Goal: Information Seeking & Learning: Learn about a topic

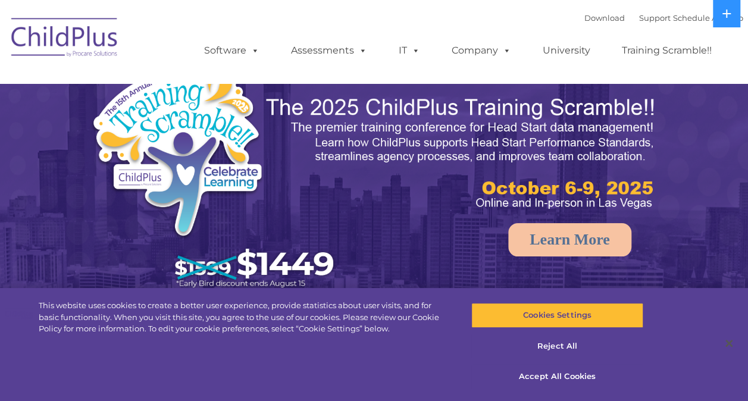
select select "MEDIUM"
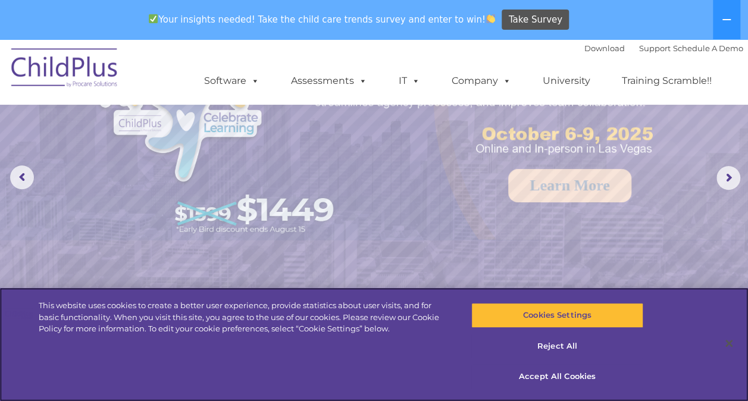
scroll to position [96, 0]
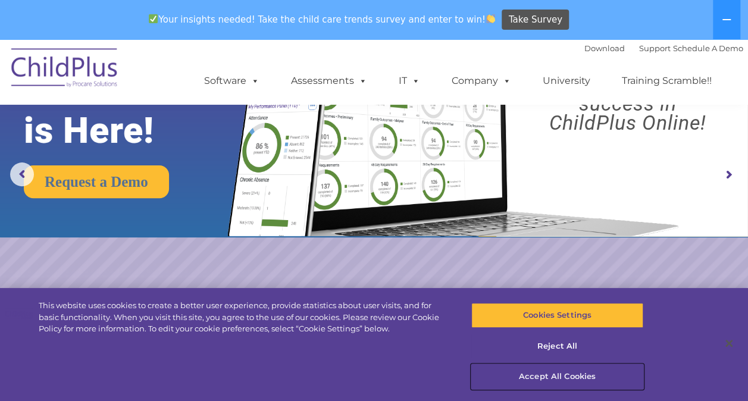
click at [557, 374] on button "Accept All Cookies" at bounding box center [557, 376] width 172 height 25
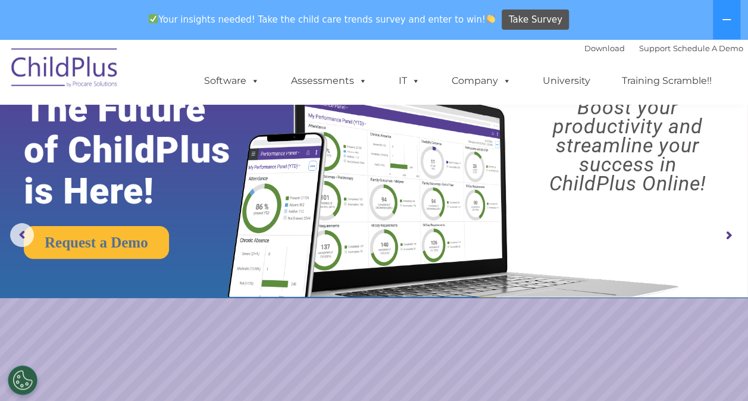
scroll to position [0, 0]
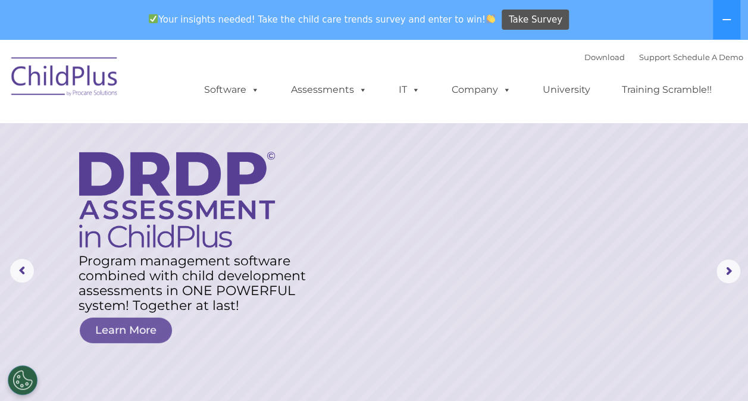
drag, startPoint x: 472, startPoint y: 253, endPoint x: 296, endPoint y: 163, distance: 197.2
click at [296, 163] on rs-layer at bounding box center [374, 271] width 748 height 464
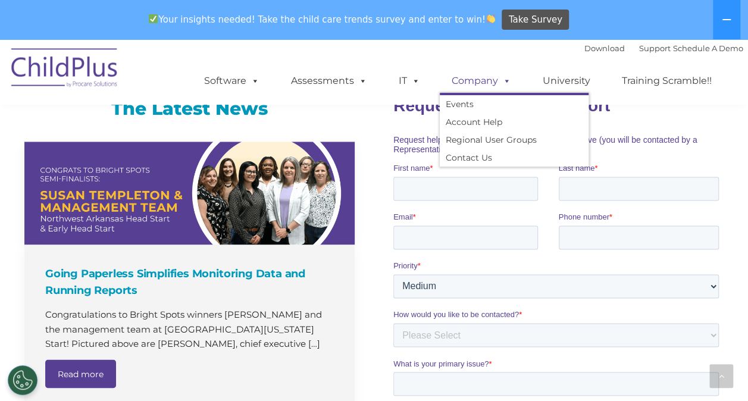
scroll to position [807, 0]
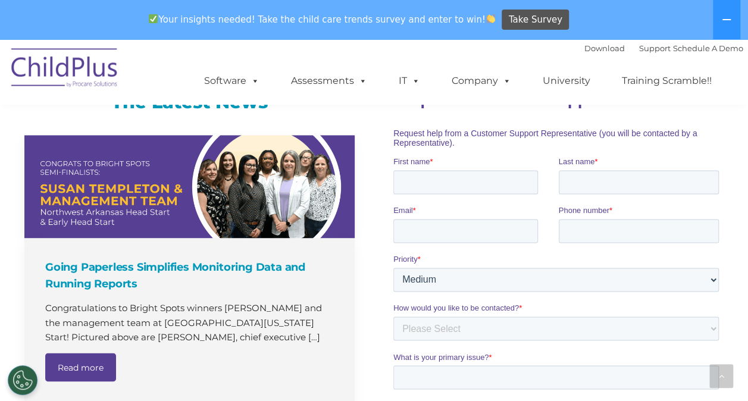
click at [365, 179] on div "Going Paperless Simplifies Monitoring Data and Running Reports Congratulations …" at bounding box center [195, 284] width 342 height 298
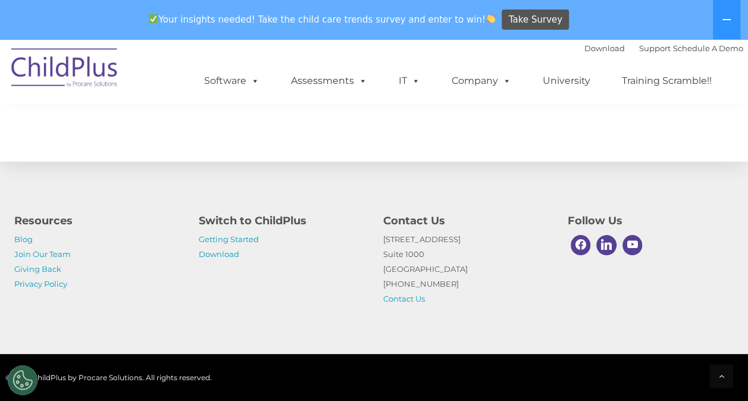
scroll to position [1407, 0]
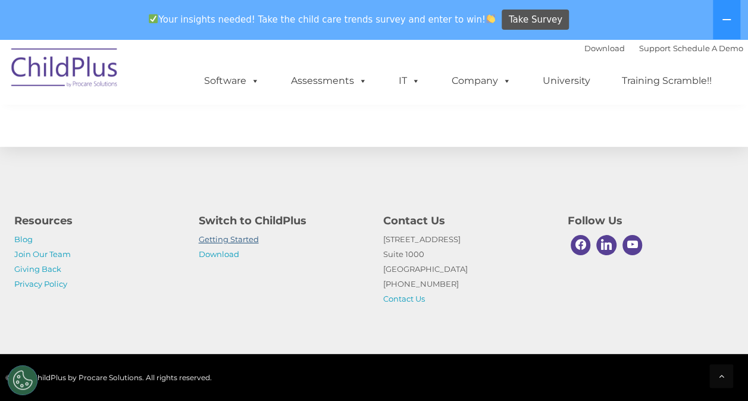
click at [225, 239] on link "Getting Started" at bounding box center [229, 239] width 60 height 10
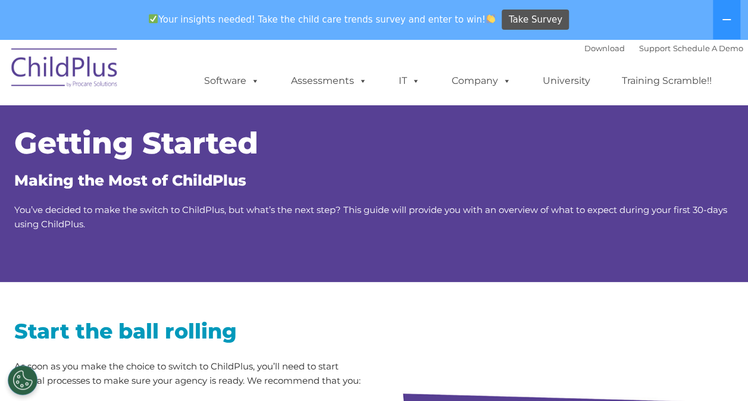
click at [33, 70] on img at bounding box center [64, 69] width 119 height 59
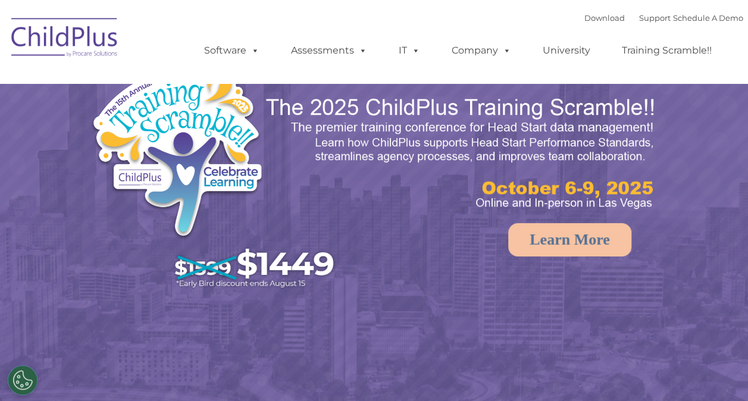
select select "MEDIUM"
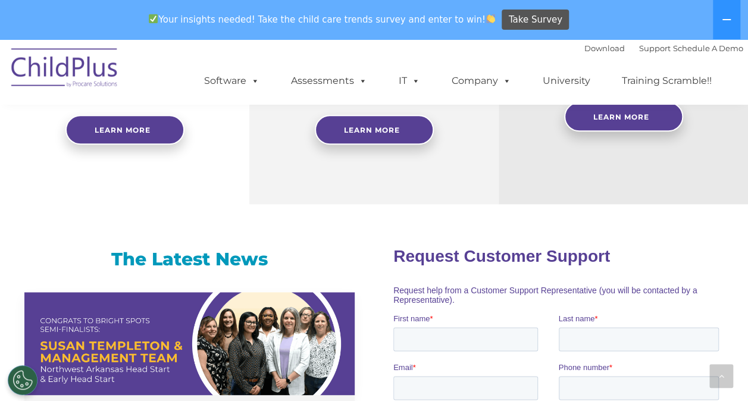
scroll to position [650, 0]
